Goal: Check status: Check status

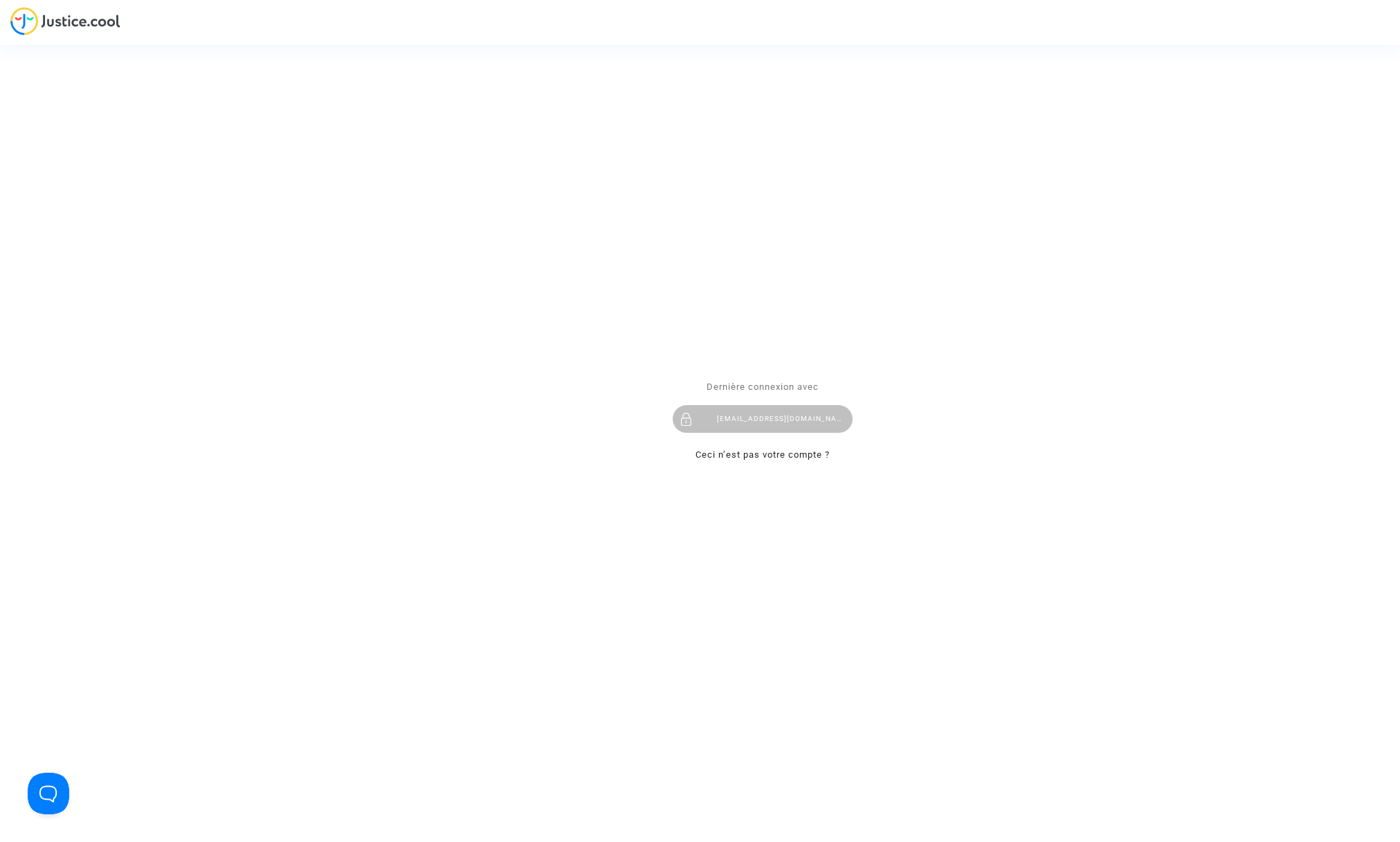
click at [771, 416] on div "patrickberlanphotographe@wanadoo.fr.fr" at bounding box center [763, 420] width 180 height 28
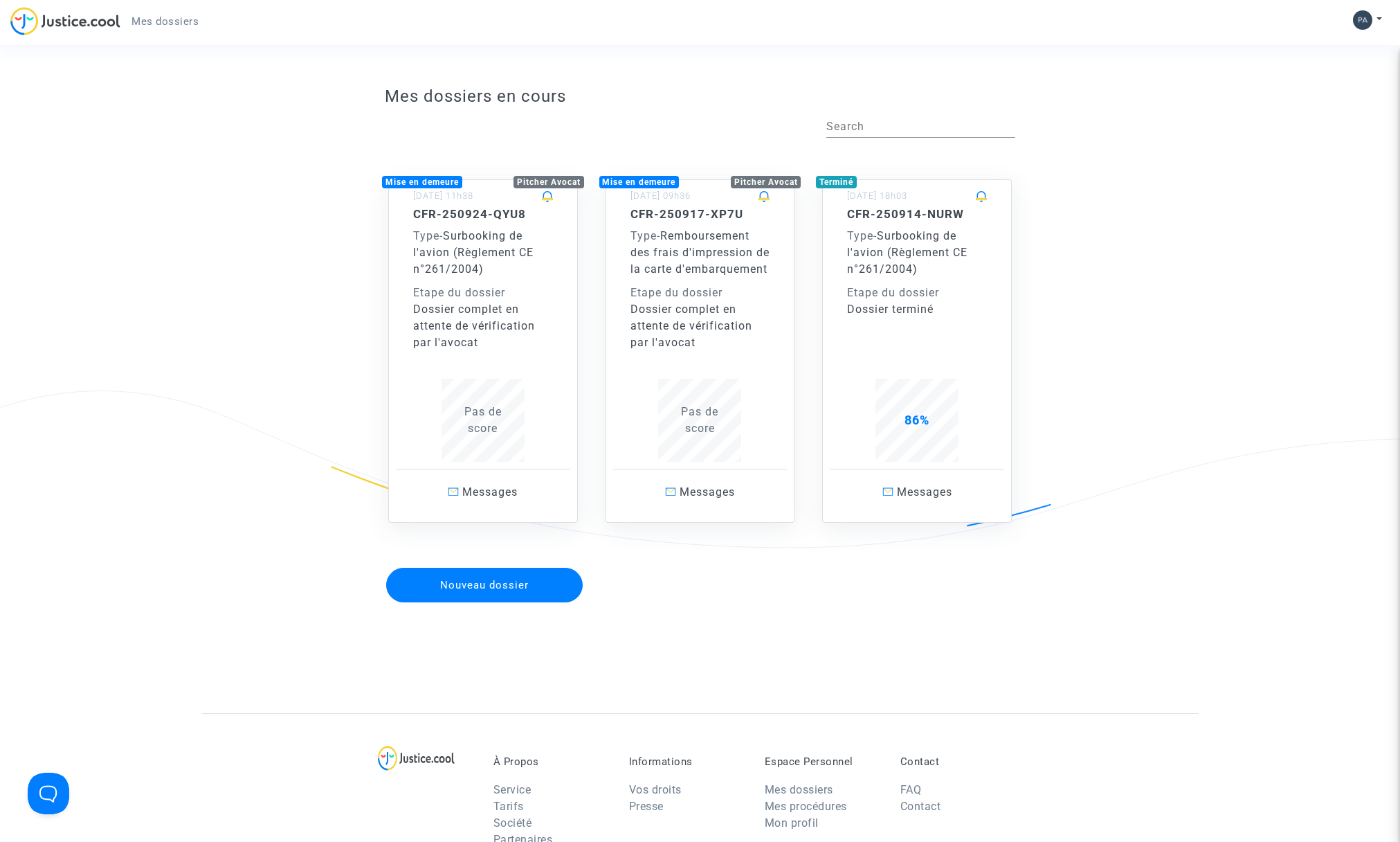
click at [671, 247] on span "Remboursement des frais d'impression de la carte d'embarquement" at bounding box center [700, 253] width 139 height 47
click at [872, 241] on span "Type" at bounding box center [860, 236] width 26 height 13
click at [496, 315] on div "Dossier complet en attente de vérification par l'avocat" at bounding box center [483, 326] width 140 height 50
